Goal: Find specific page/section: Locate a particular part of the current website

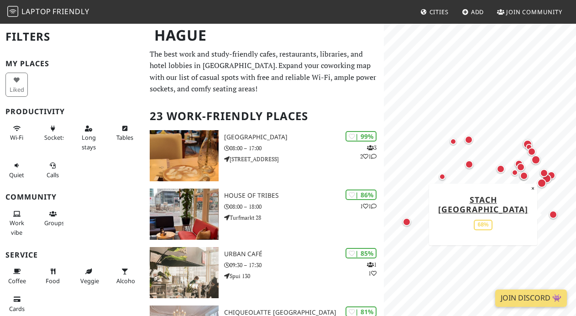
click at [555, 214] on div "Map marker" at bounding box center [553, 214] width 8 height 8
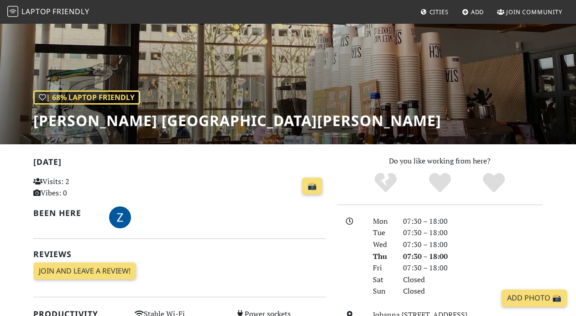
scroll to position [52, 0]
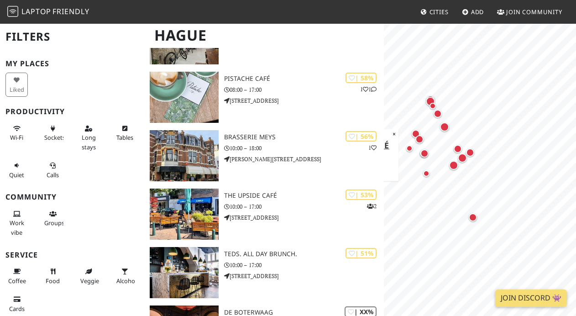
scroll to position [1216, 0]
